Goal: Transaction & Acquisition: Purchase product/service

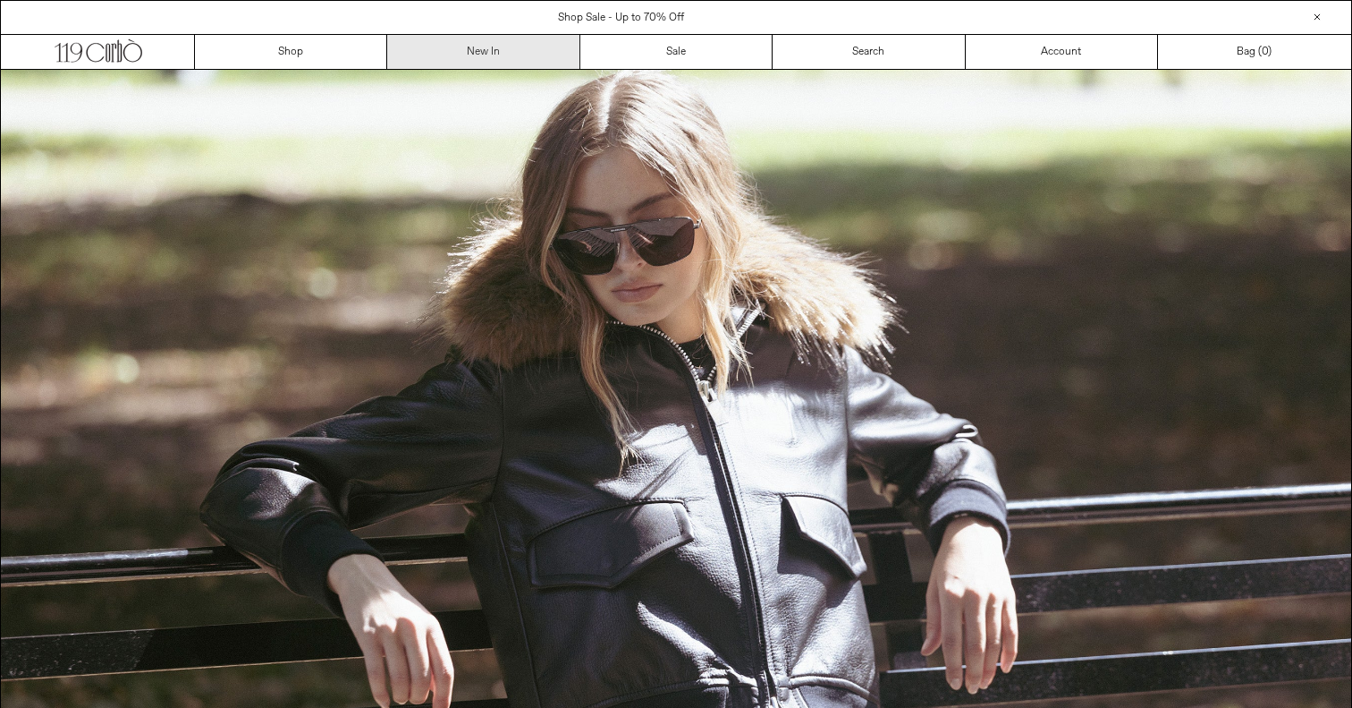
click at [456, 64] on link "New In" at bounding box center [483, 52] width 192 height 34
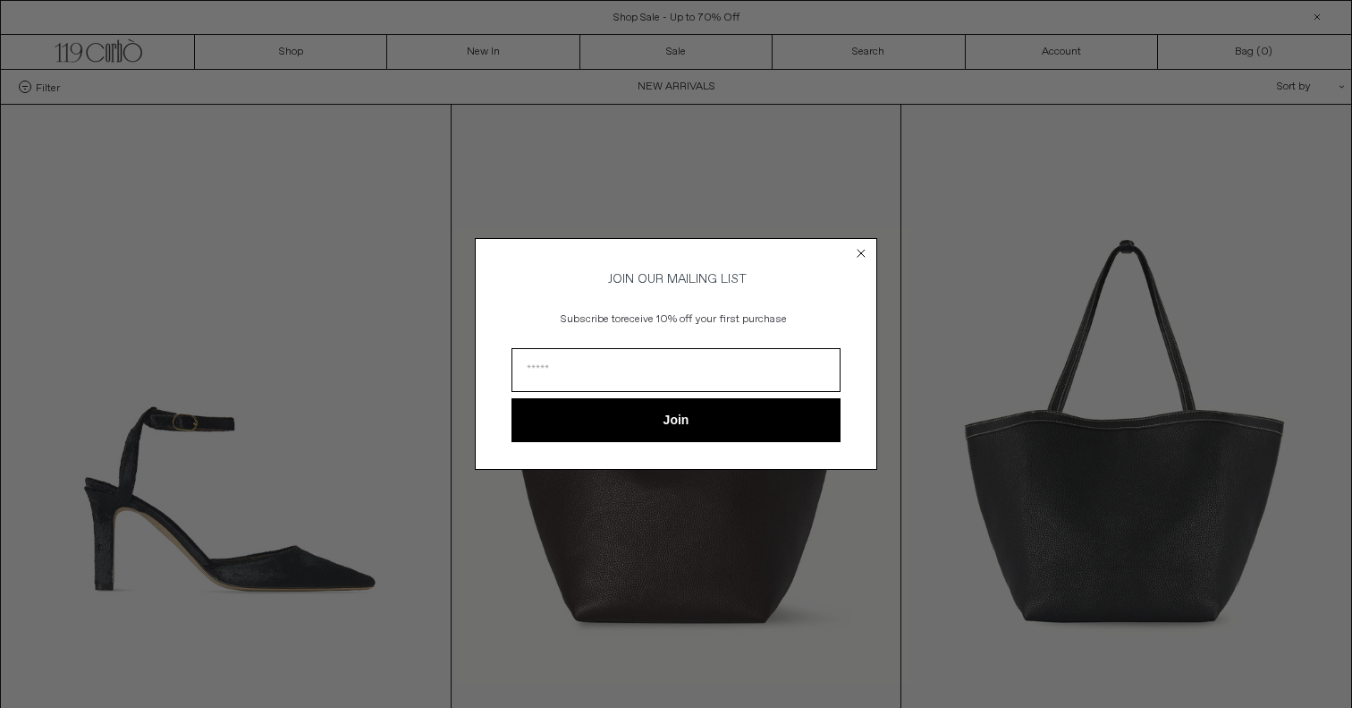
click at [864, 249] on circle "Close dialog" at bounding box center [861, 253] width 17 height 17
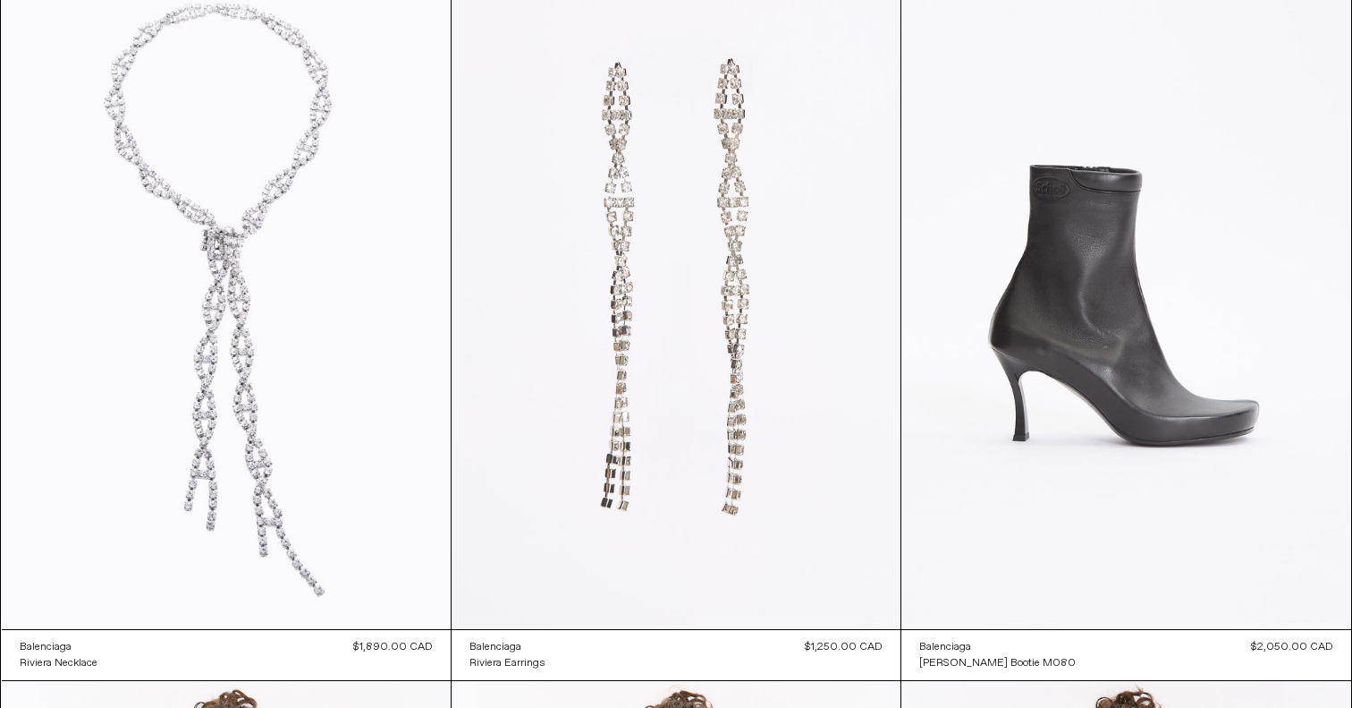
scroll to position [3066, 0]
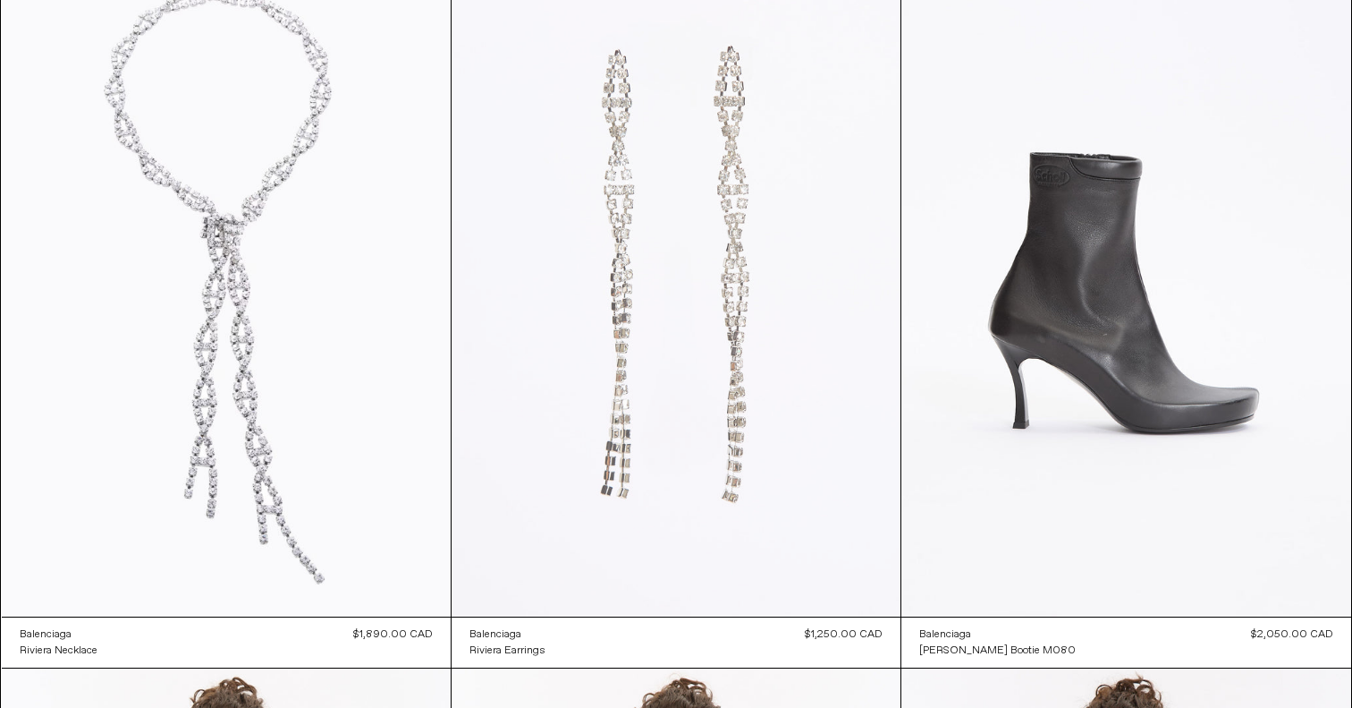
click at [740, 374] on at bounding box center [676, 279] width 449 height 674
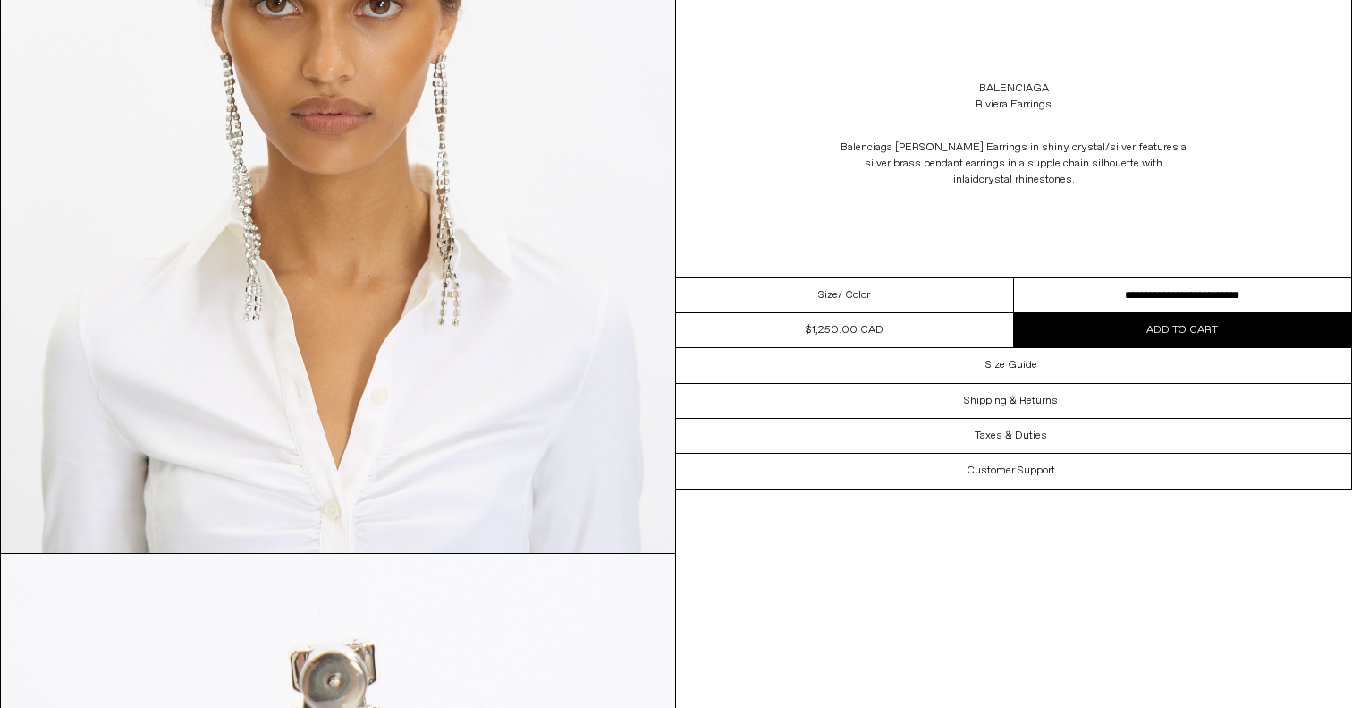
scroll to position [1285, 0]
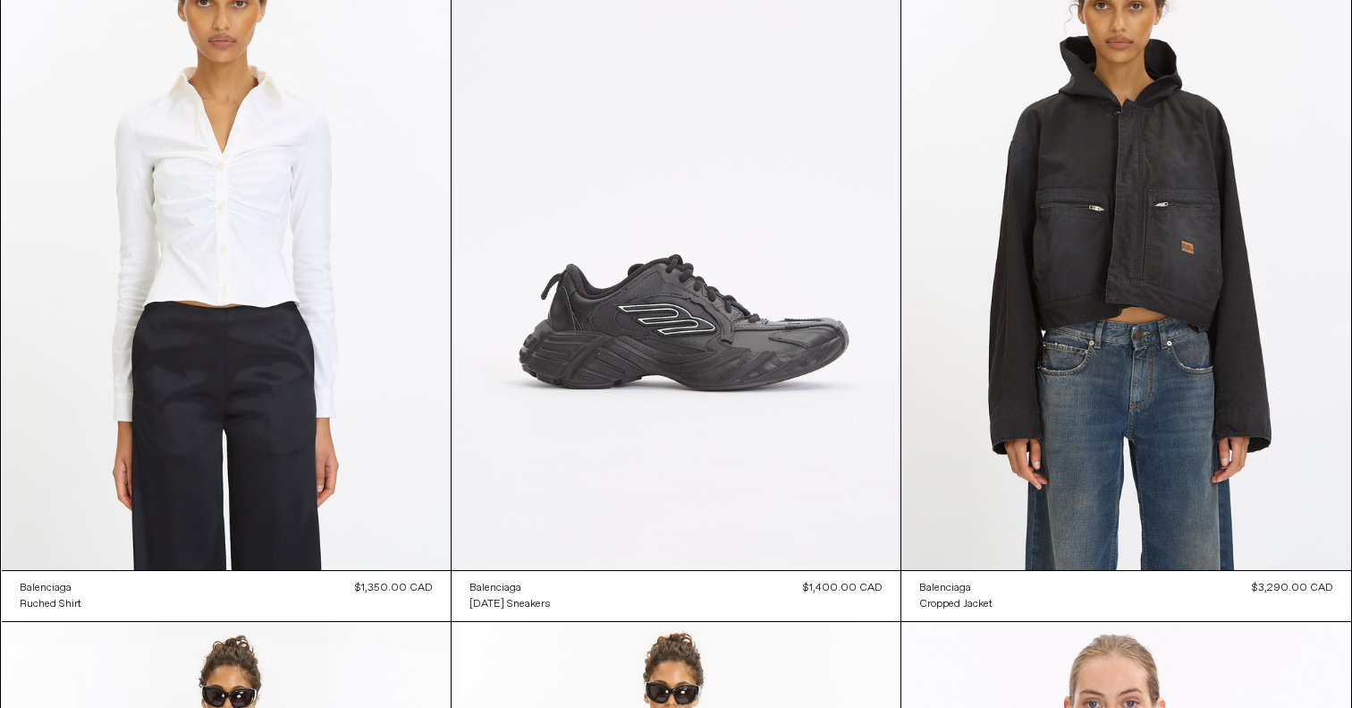
scroll to position [5292, 0]
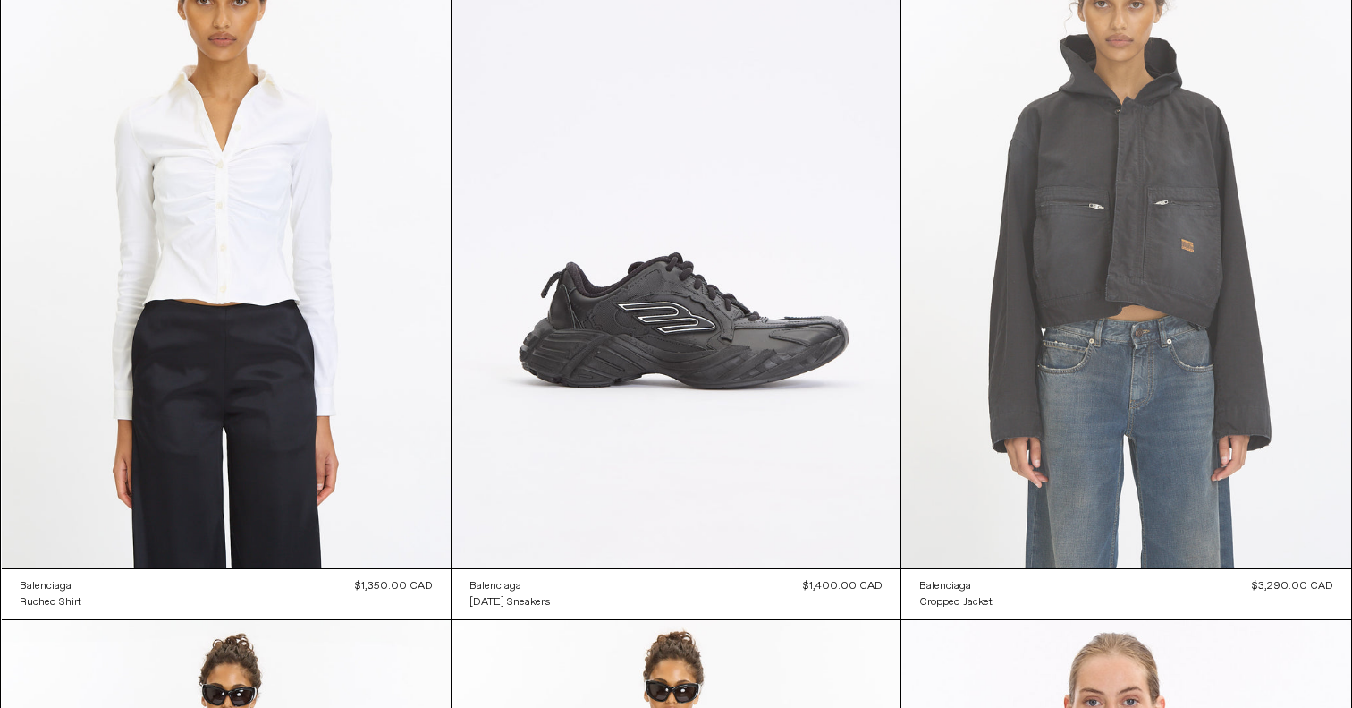
click at [1159, 281] on at bounding box center [1126, 231] width 449 height 674
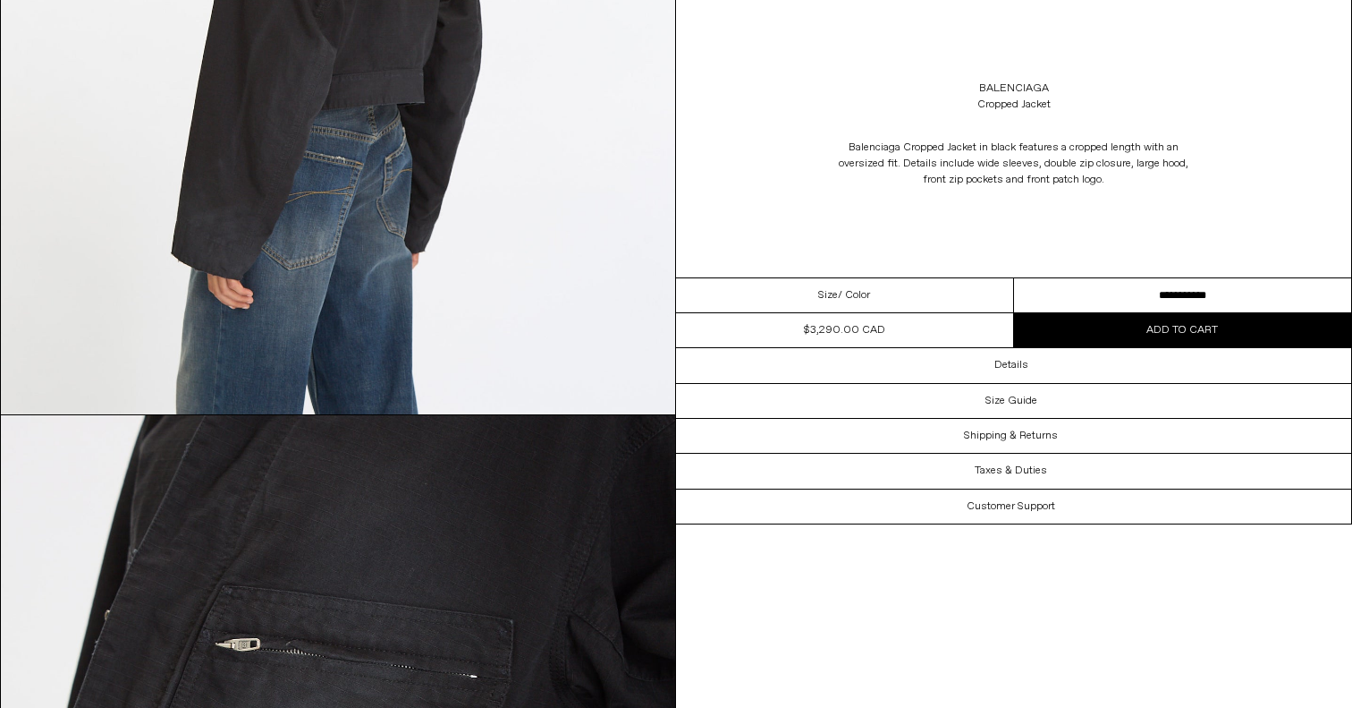
scroll to position [2217, 0]
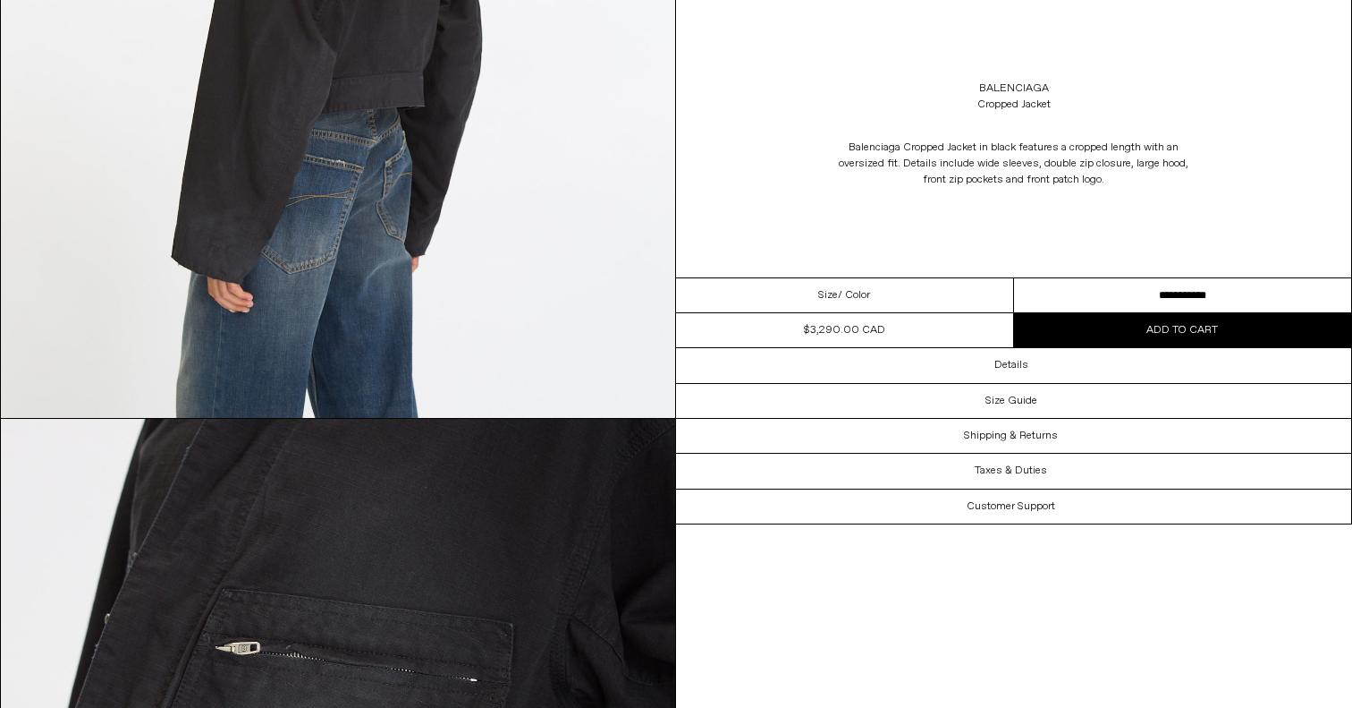
click at [1191, 286] on select "**********" at bounding box center [1183, 295] width 338 height 35
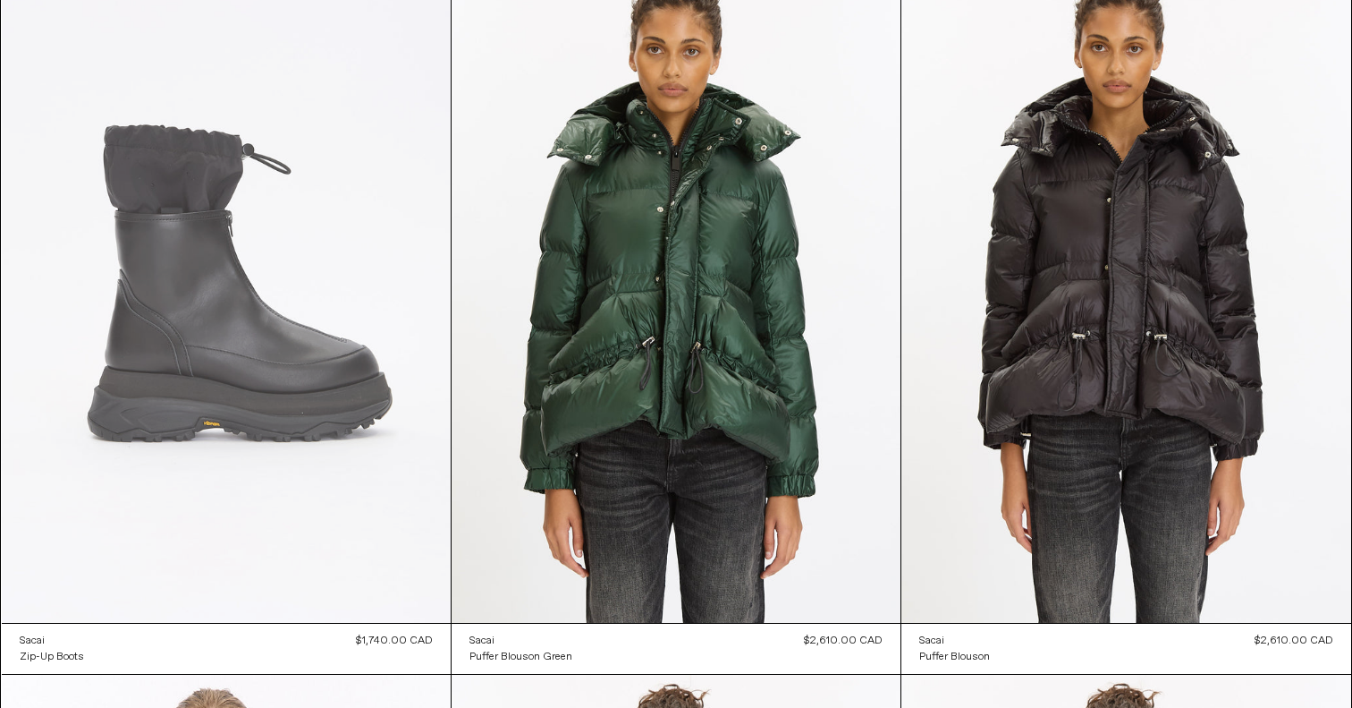
scroll to position [14672, 0]
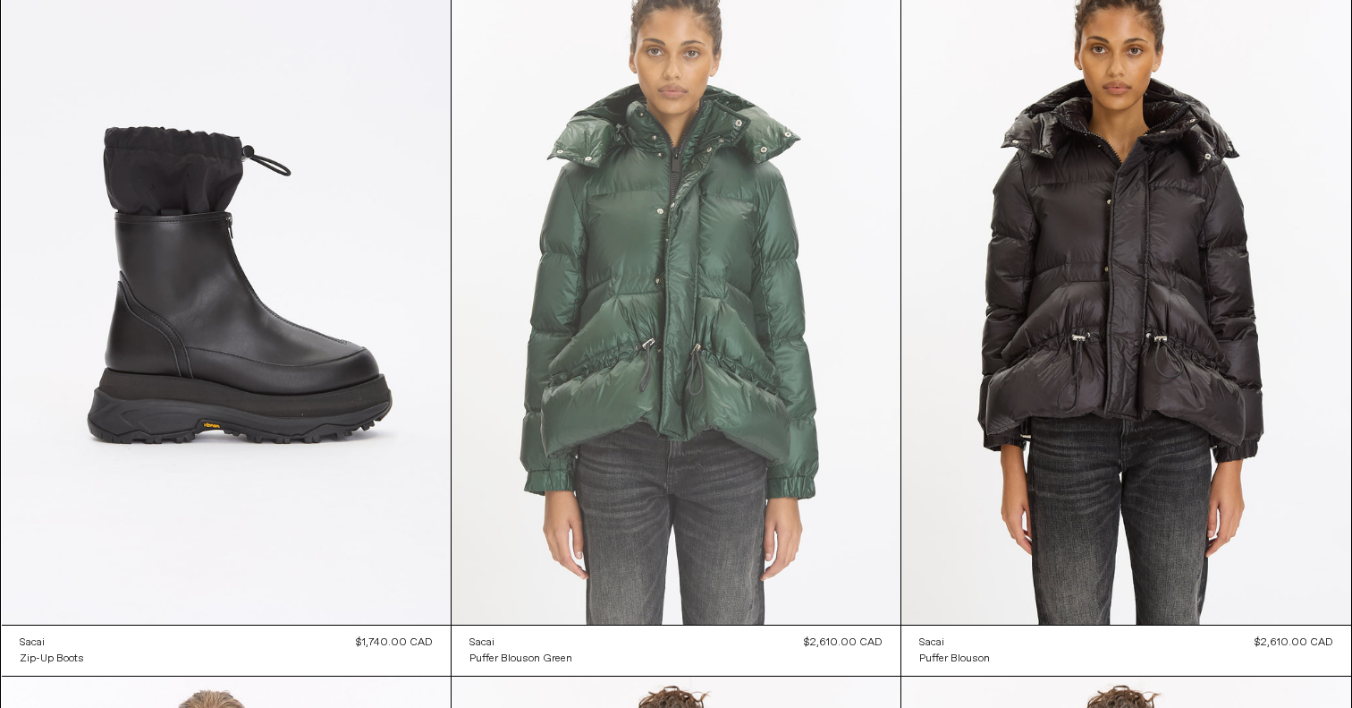
click at [759, 313] on at bounding box center [676, 287] width 449 height 674
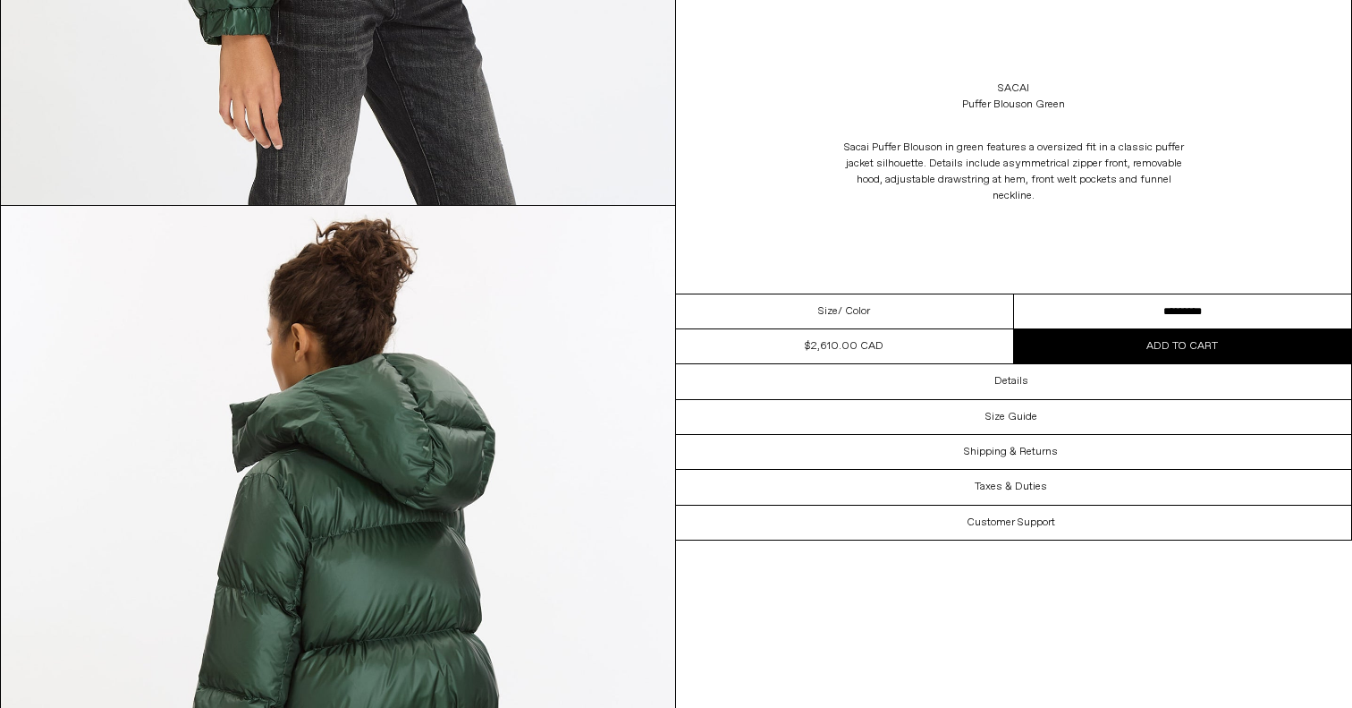
scroll to position [1505, 0]
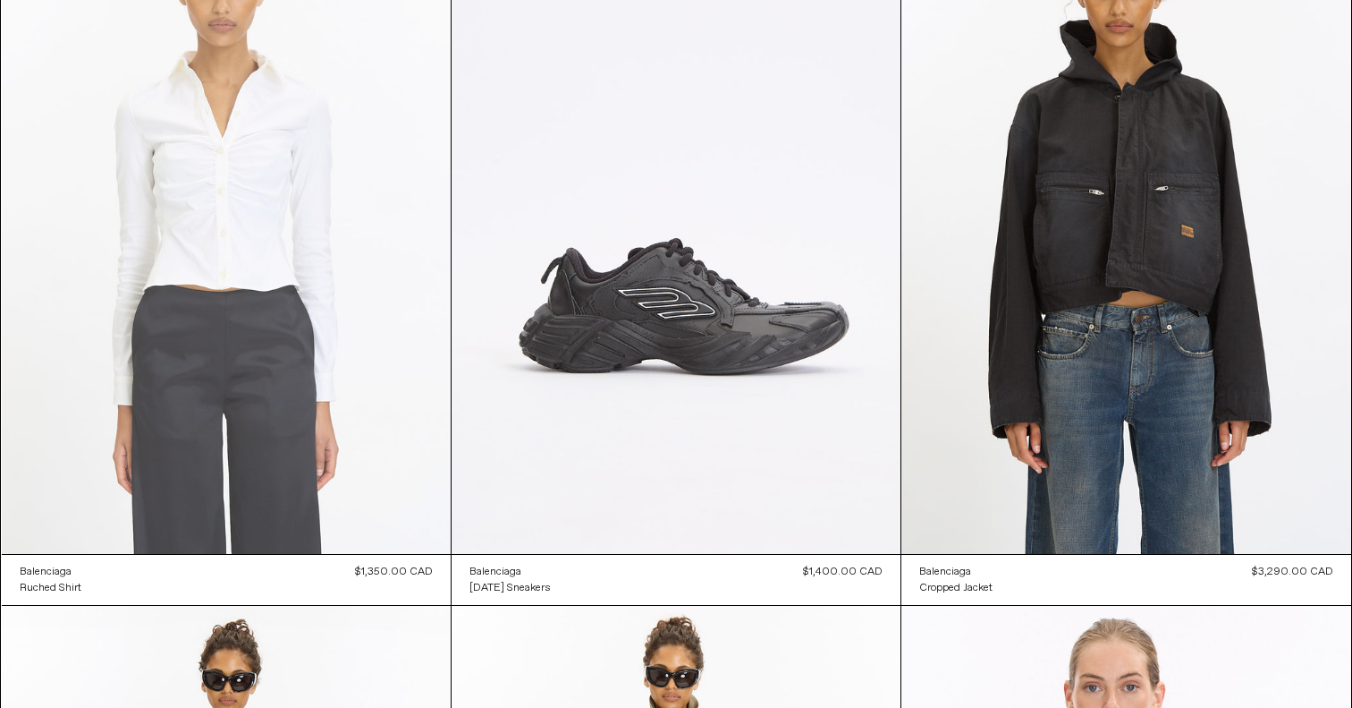
scroll to position [5308, 0]
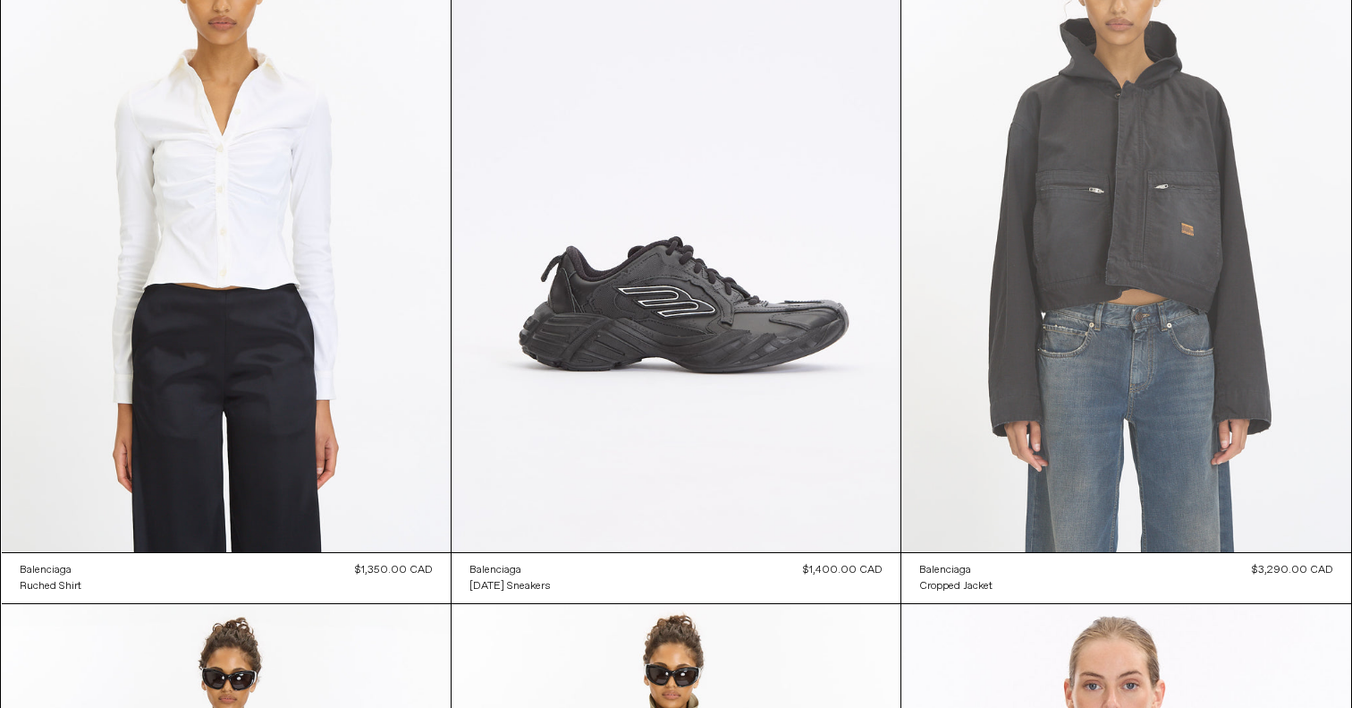
click at [1140, 242] on at bounding box center [1126, 215] width 449 height 674
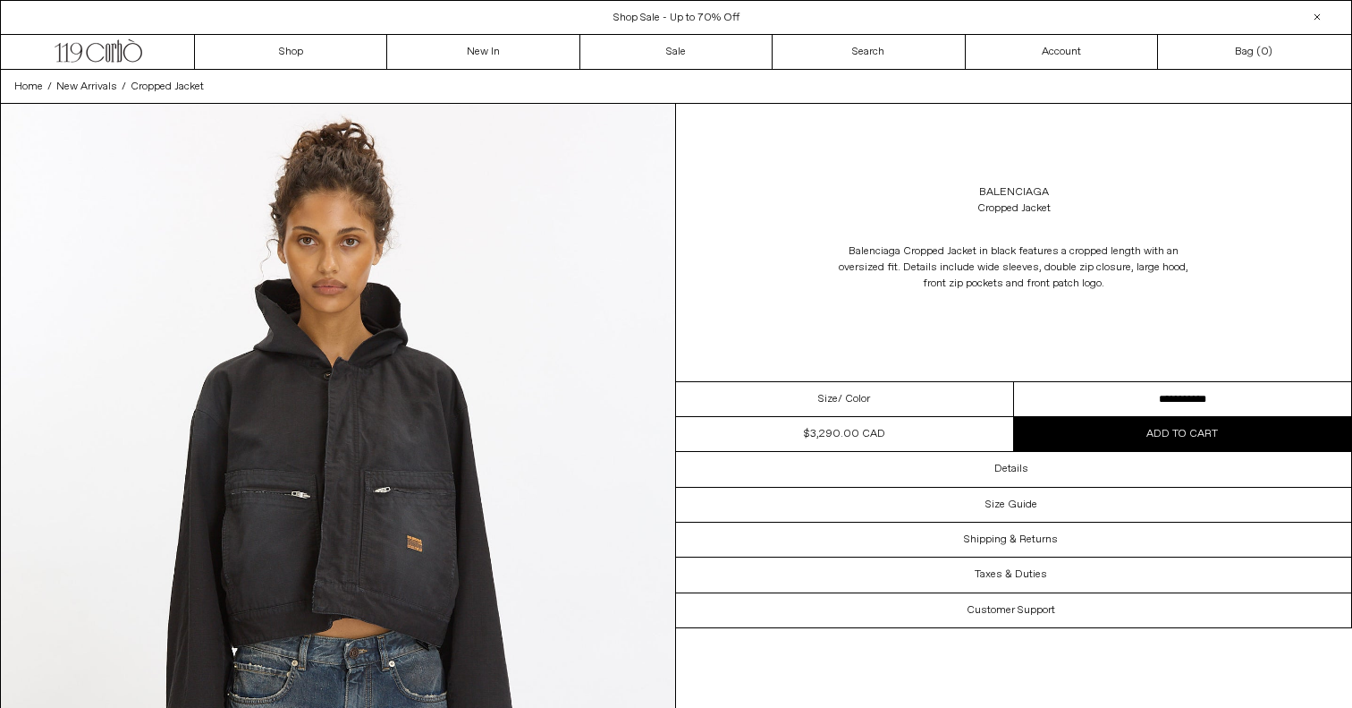
click at [1184, 396] on select "**********" at bounding box center [1183, 399] width 338 height 35
select select "**********"
click at [1014, 382] on select "**********" at bounding box center [1183, 399] width 338 height 35
click at [1185, 428] on span "Add to cart" at bounding box center [1183, 434] width 72 height 14
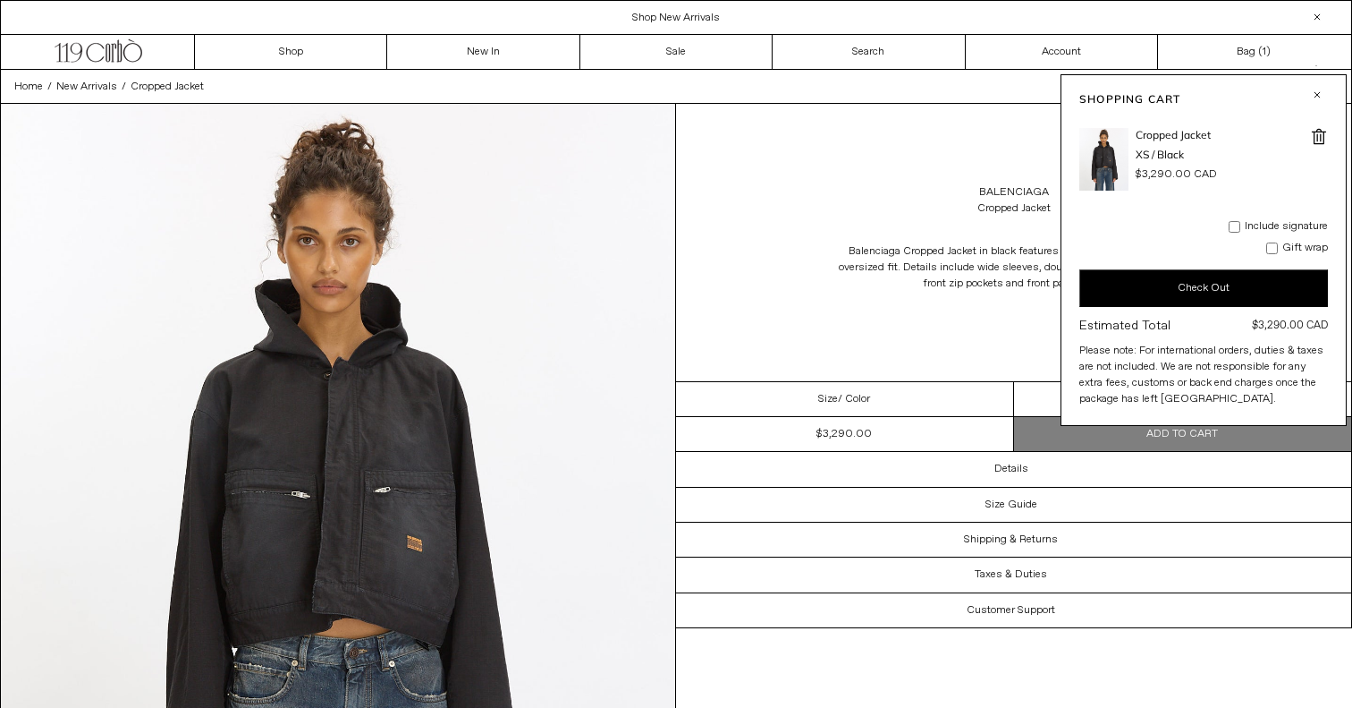
click at [764, 241] on div "Balenciaga Cropped Jacket in black features a cropped length with an oversized …" at bounding box center [1013, 267] width 675 height 84
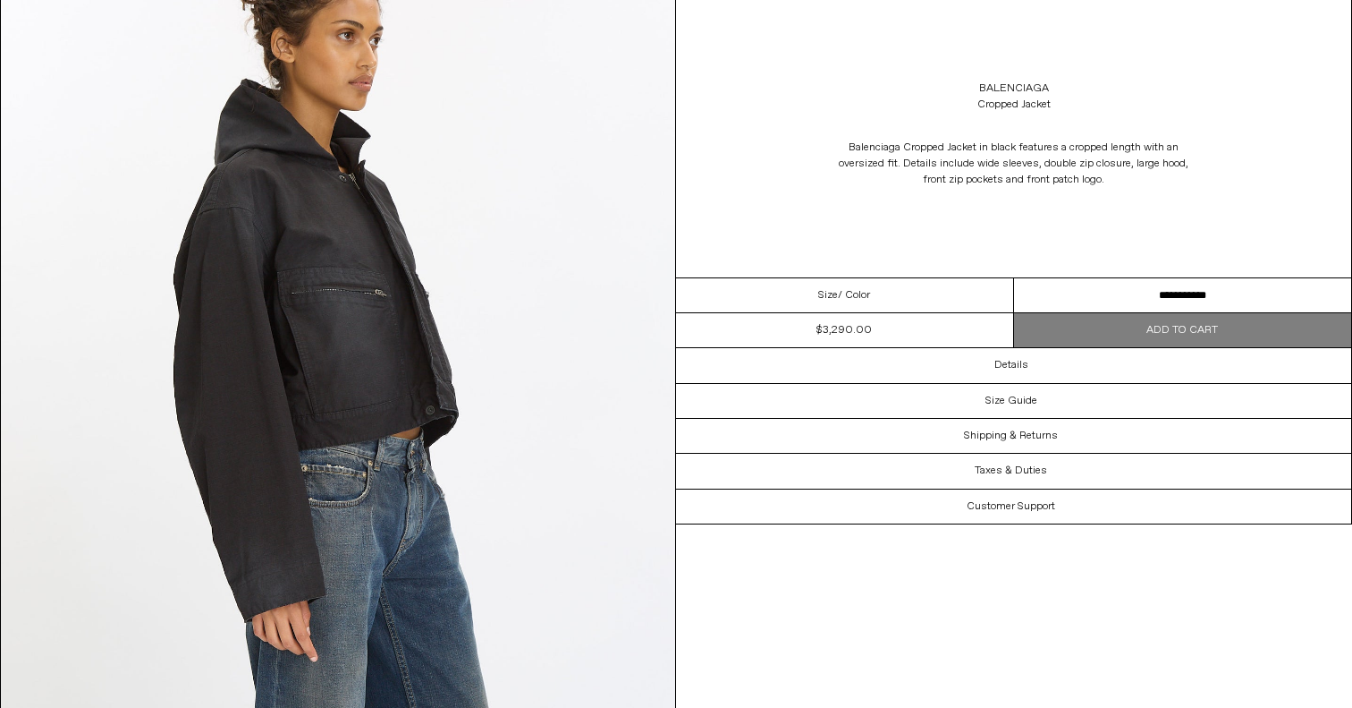
scroll to position [1018, 0]
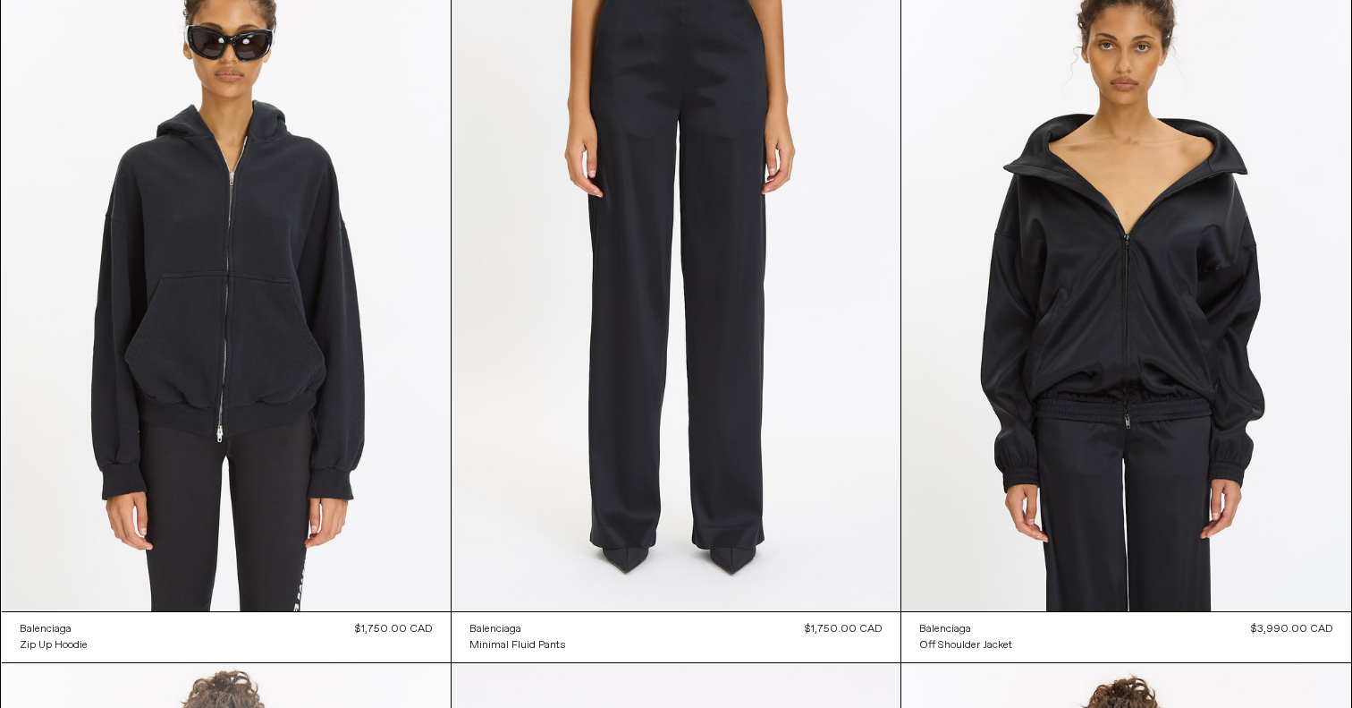
scroll to position [4515, 0]
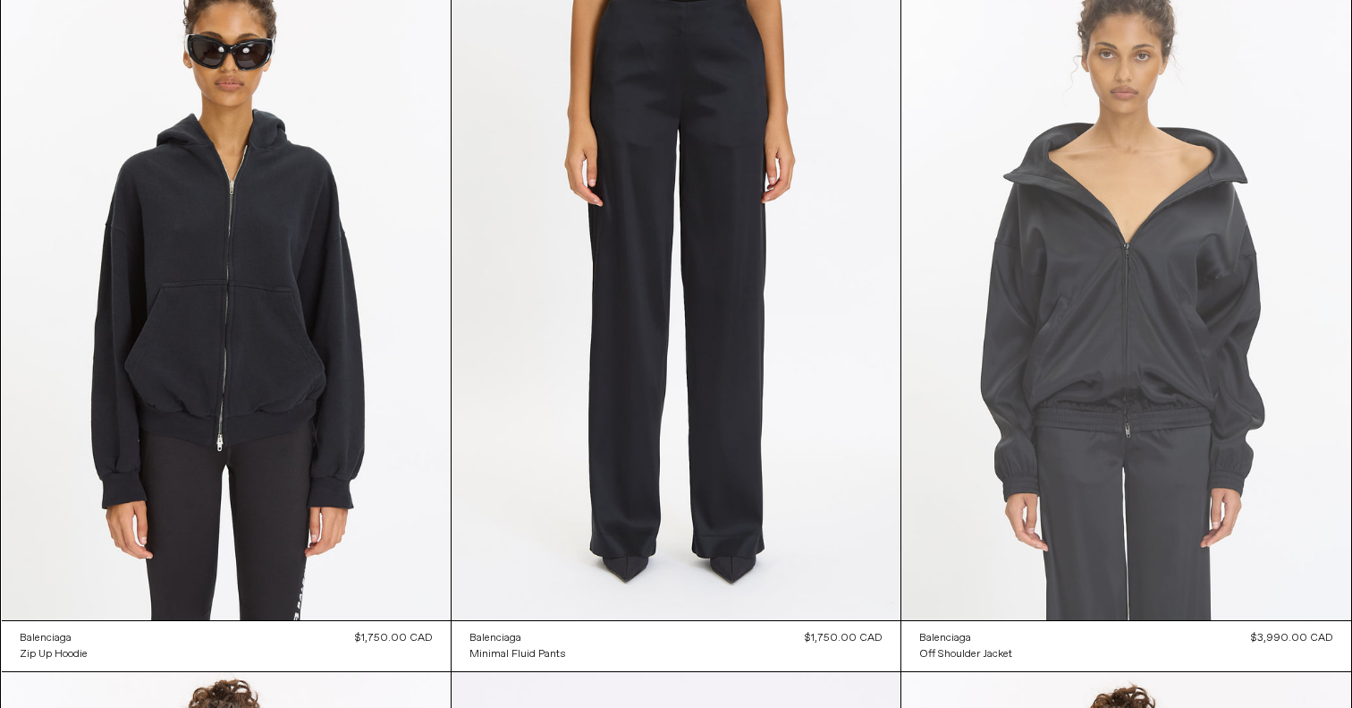
click at [1104, 317] on at bounding box center [1126, 282] width 449 height 674
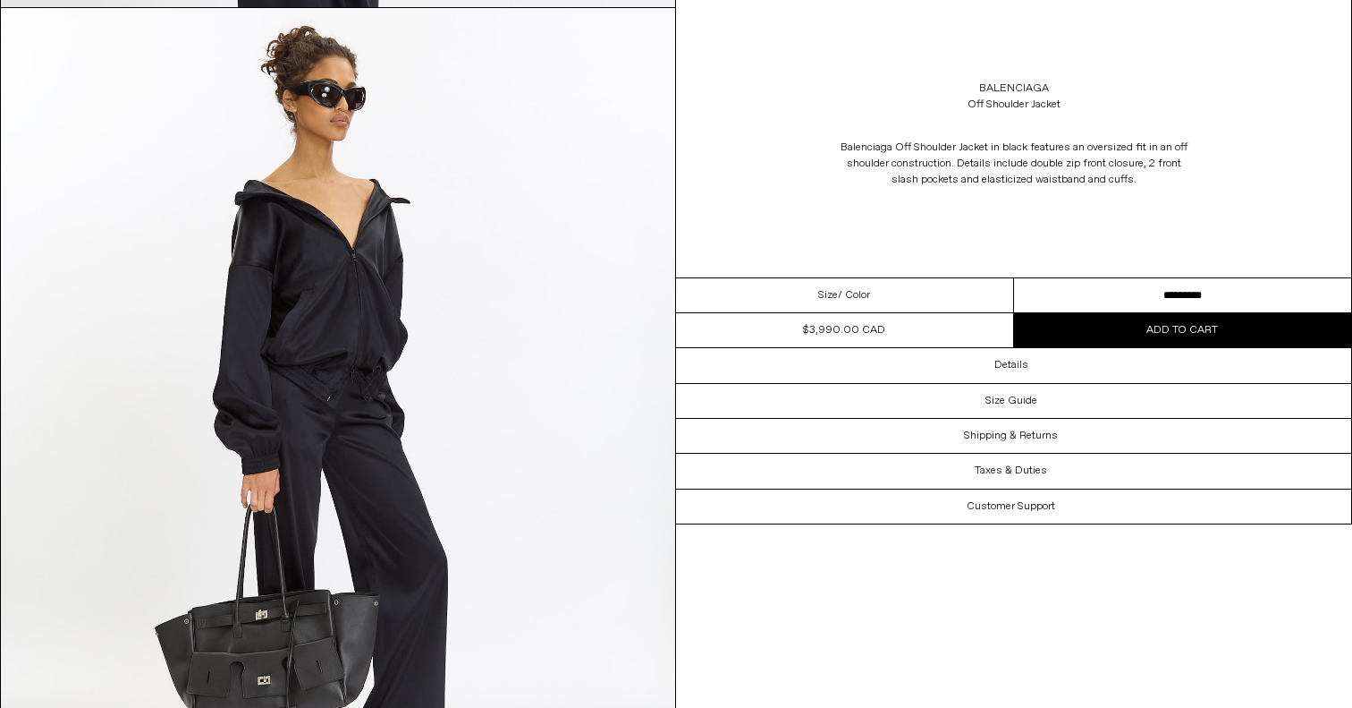
scroll to position [3471, 0]
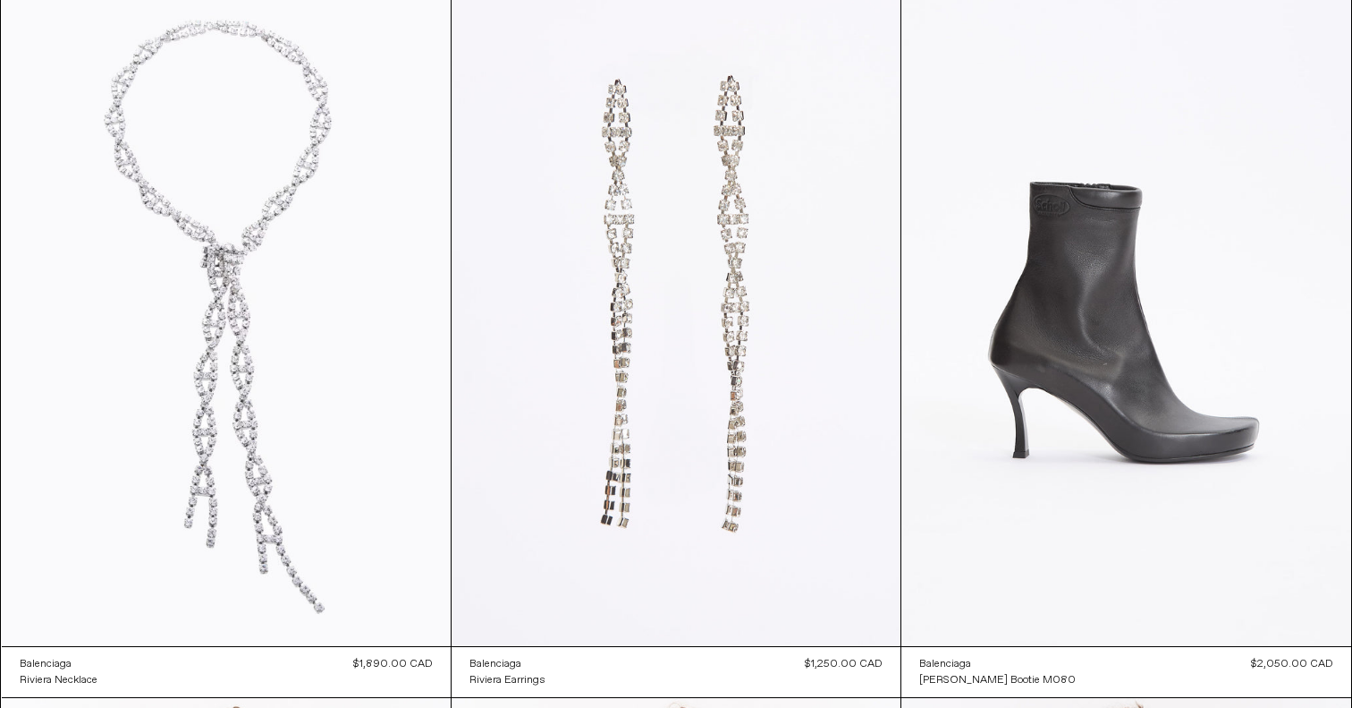
scroll to position [3021, 0]
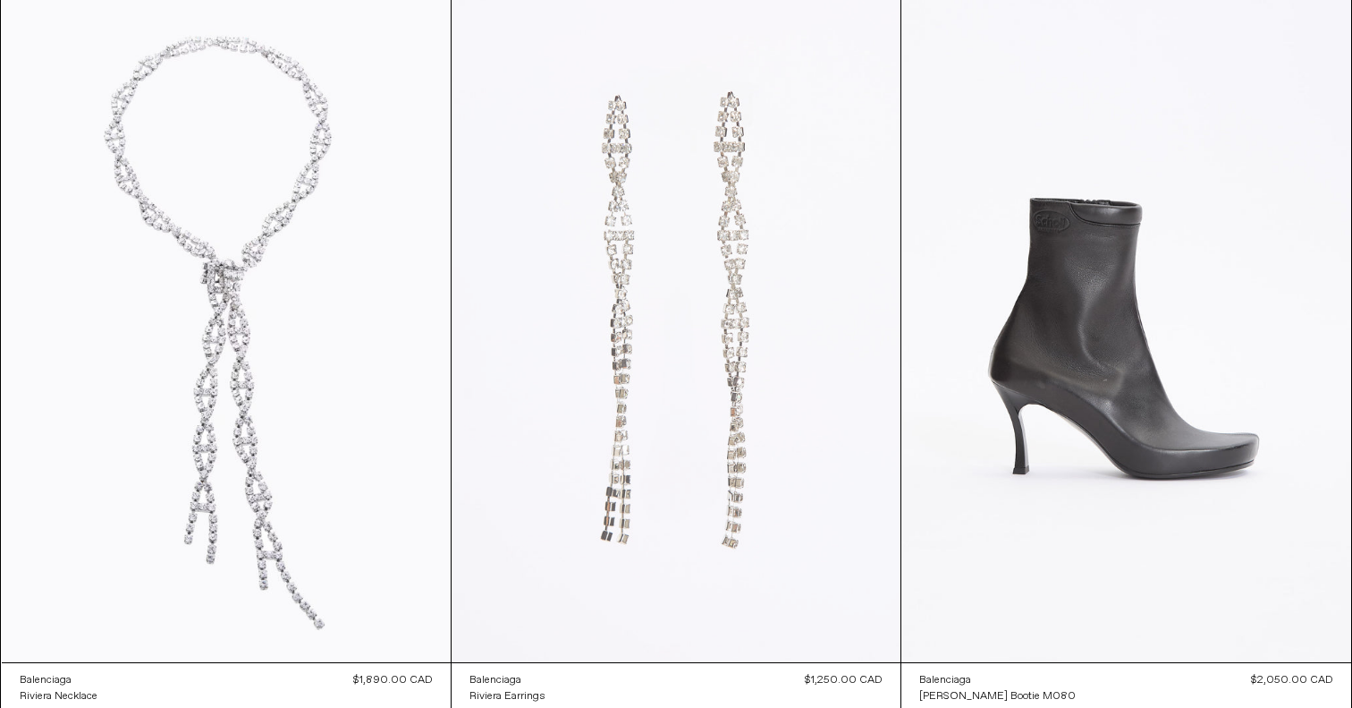
click at [685, 316] on at bounding box center [676, 324] width 449 height 674
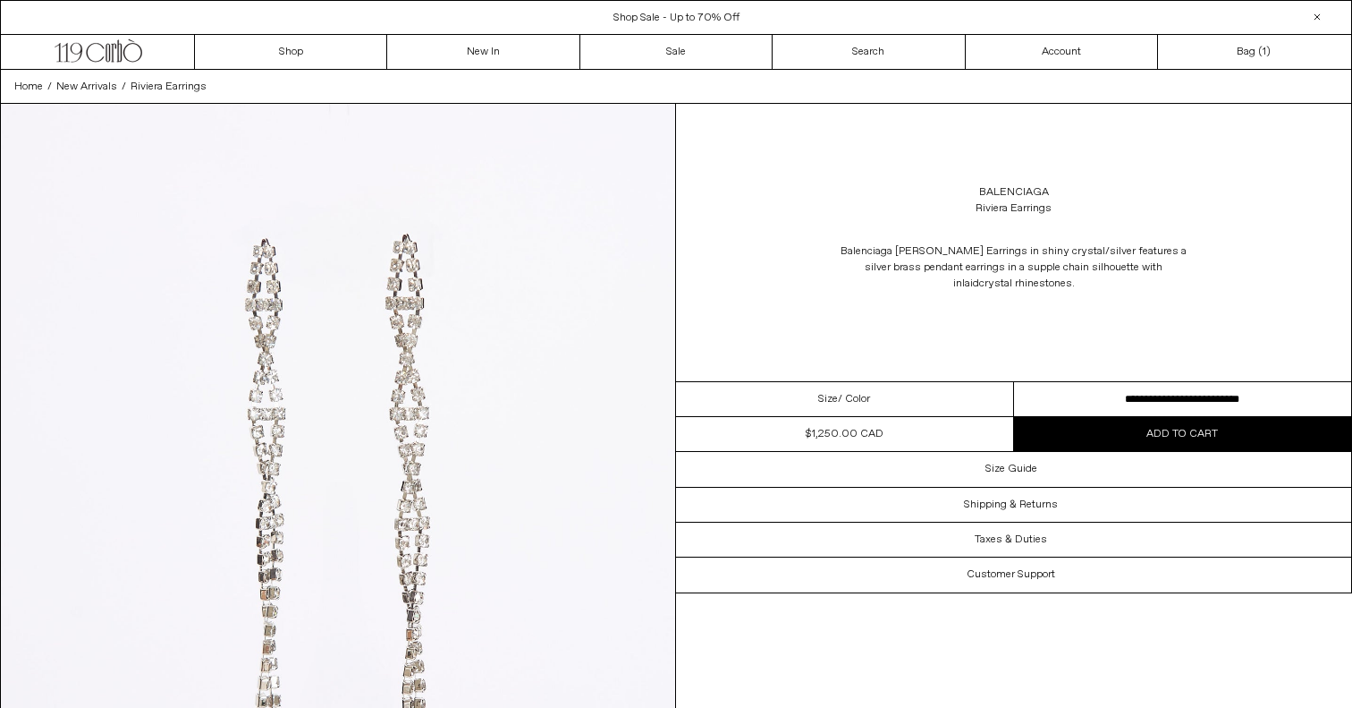
click at [1136, 432] on button "Add to cart" at bounding box center [1183, 434] width 338 height 34
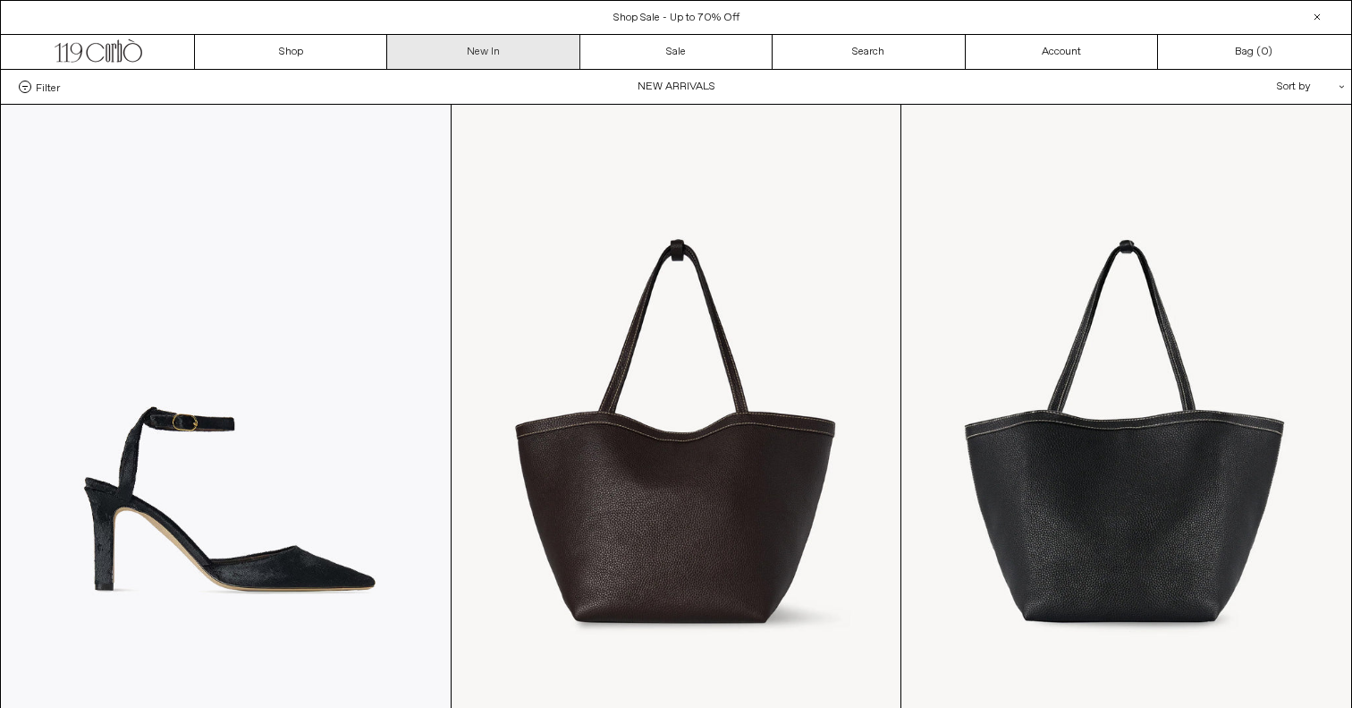
click at [482, 49] on link "New In" at bounding box center [483, 52] width 192 height 34
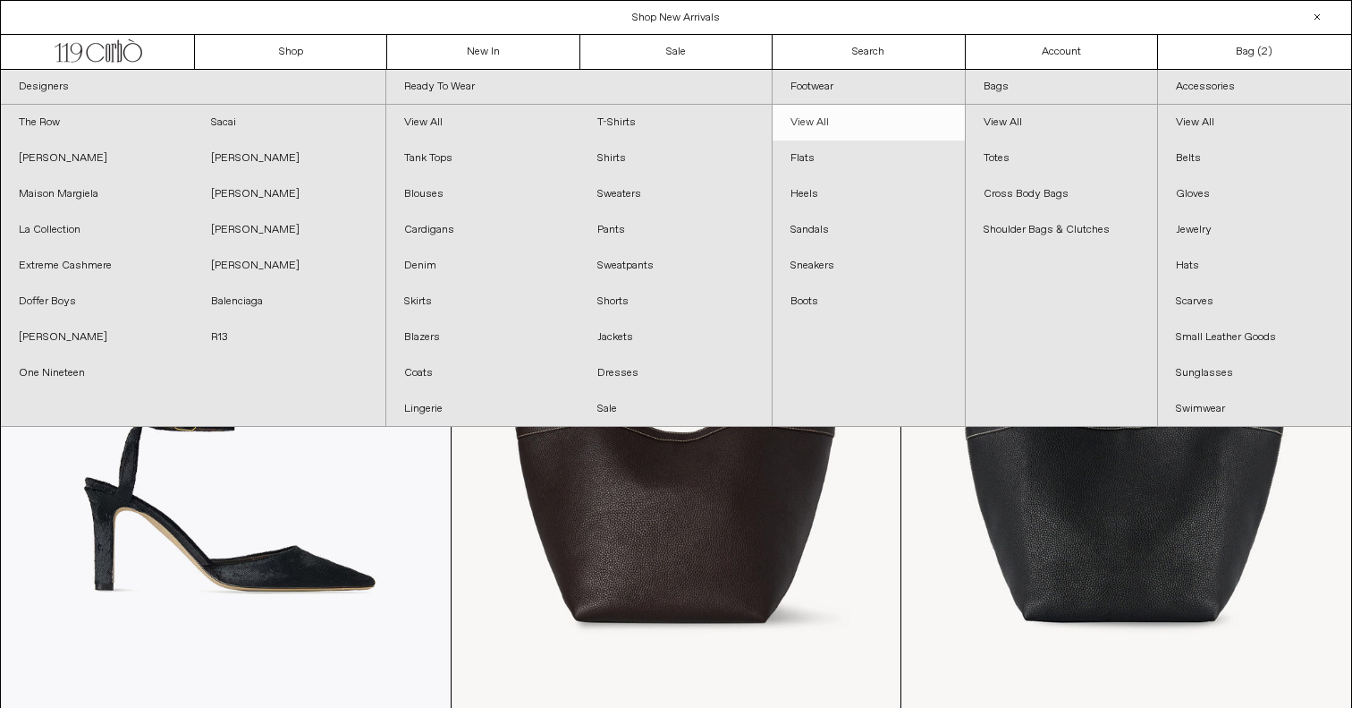
click at [800, 117] on link "View All" at bounding box center [869, 123] width 192 height 36
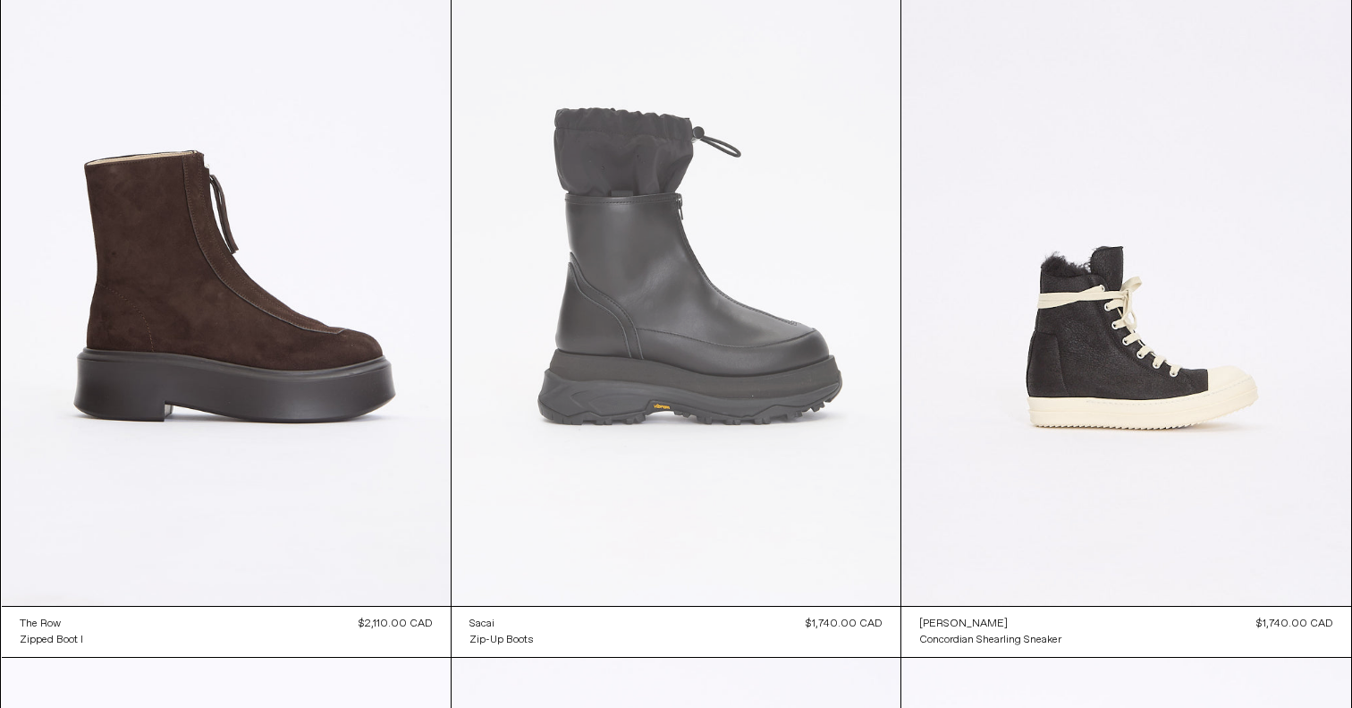
scroll to position [1632, 0]
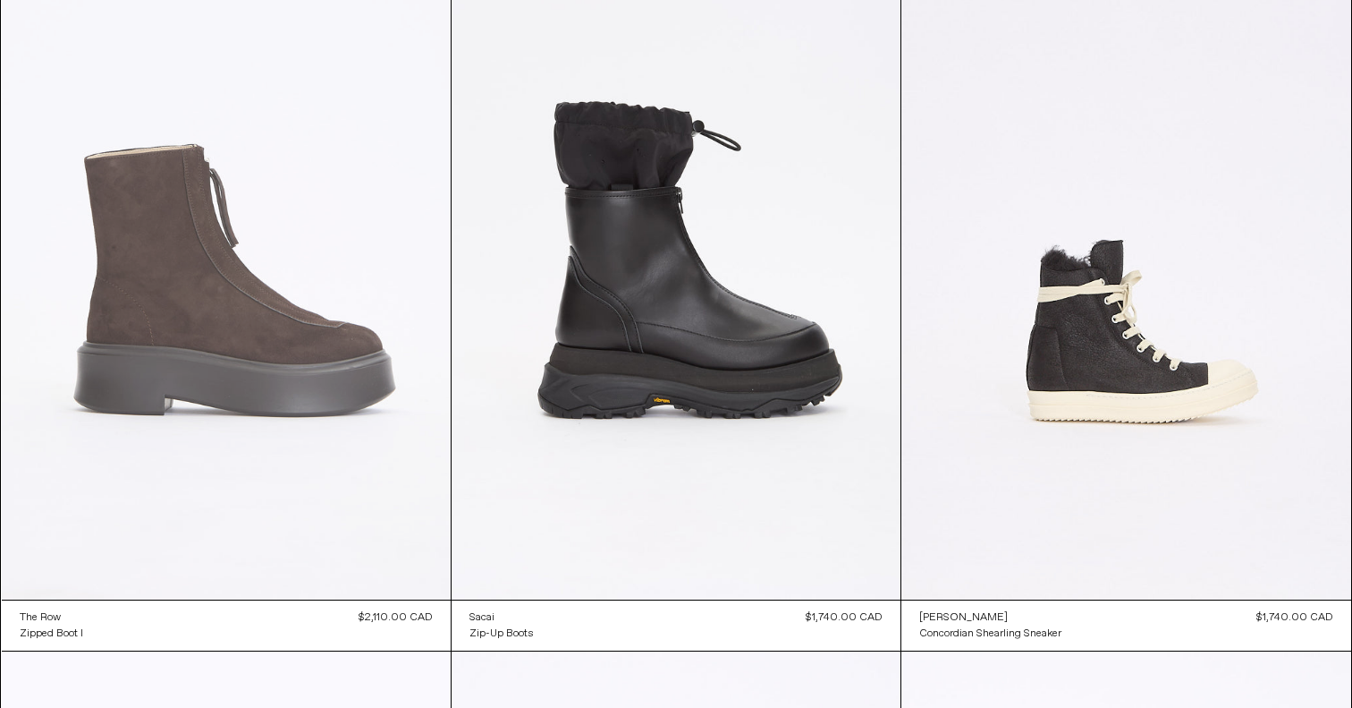
click at [259, 370] on at bounding box center [226, 262] width 449 height 674
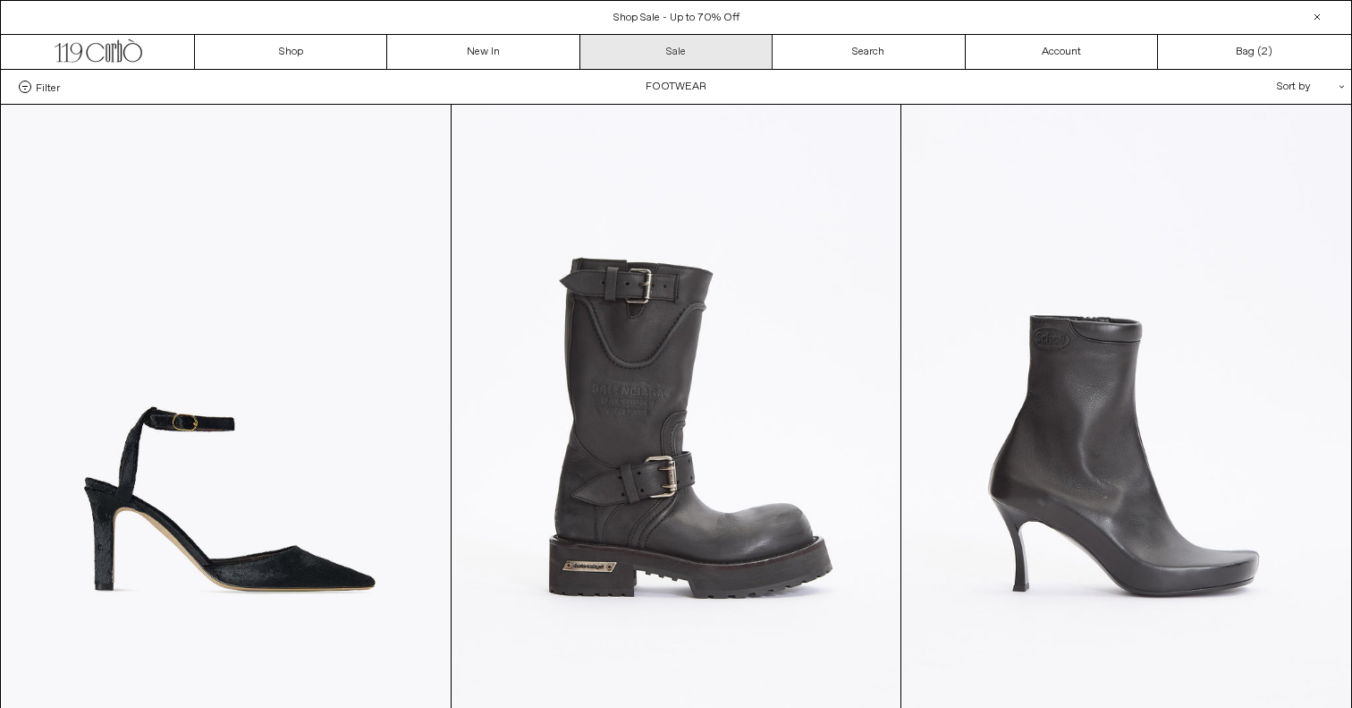
click at [642, 52] on link "Sale" at bounding box center [677, 52] width 192 height 34
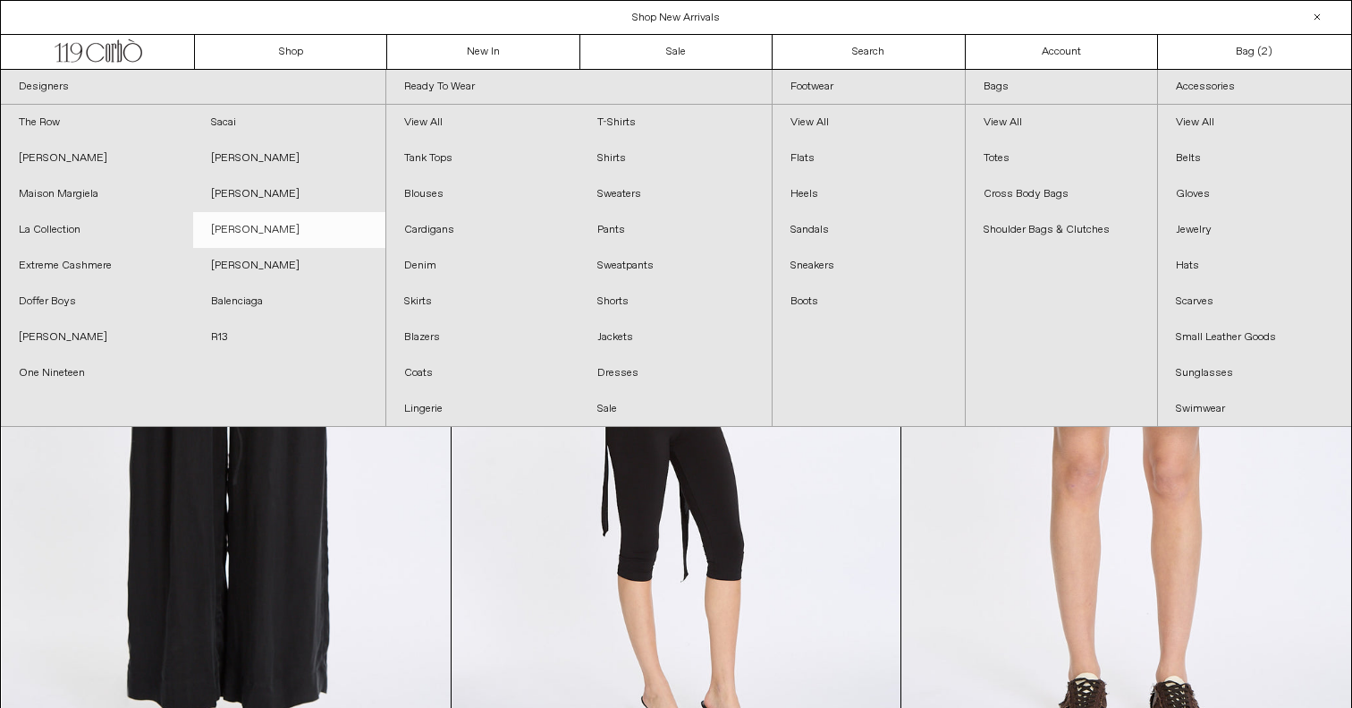
click at [240, 236] on link "[PERSON_NAME]" at bounding box center [289, 230] width 192 height 36
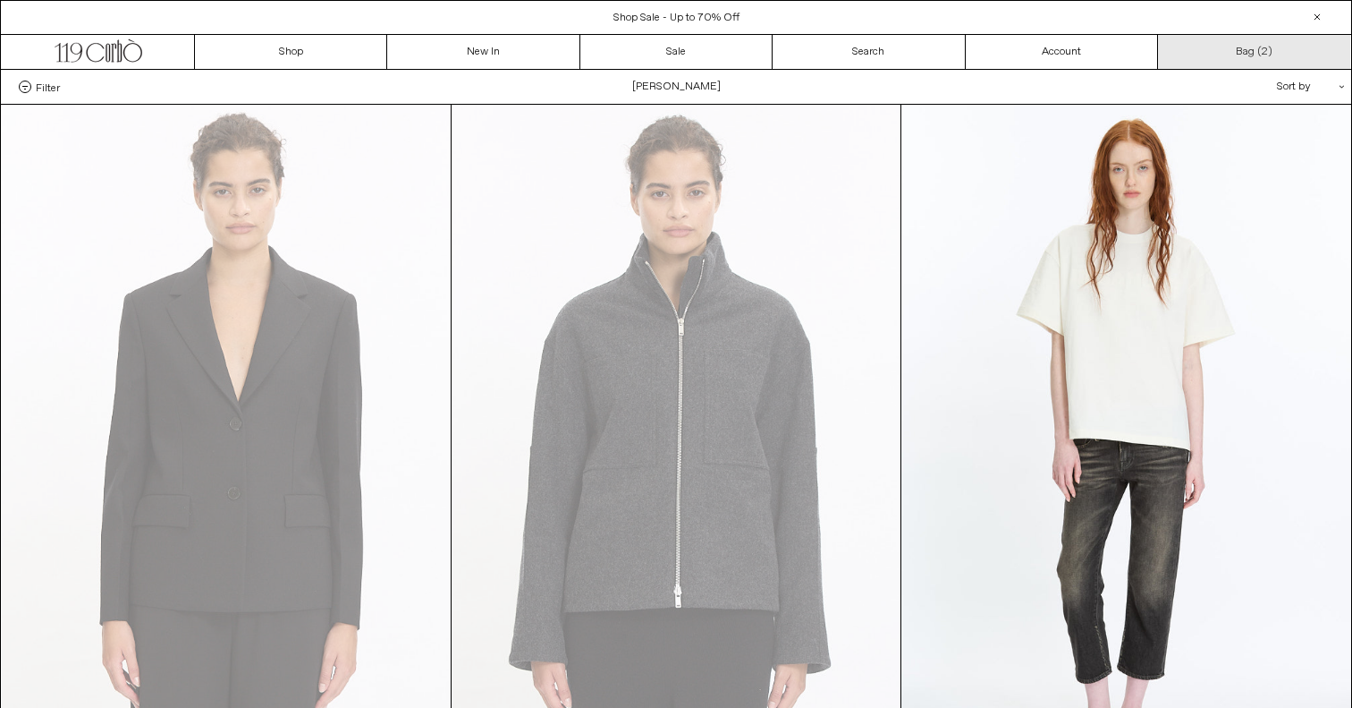
click at [1244, 52] on link "Bag ( 2 )" at bounding box center [1254, 52] width 192 height 34
